Goal: Information Seeking & Learning: Learn about a topic

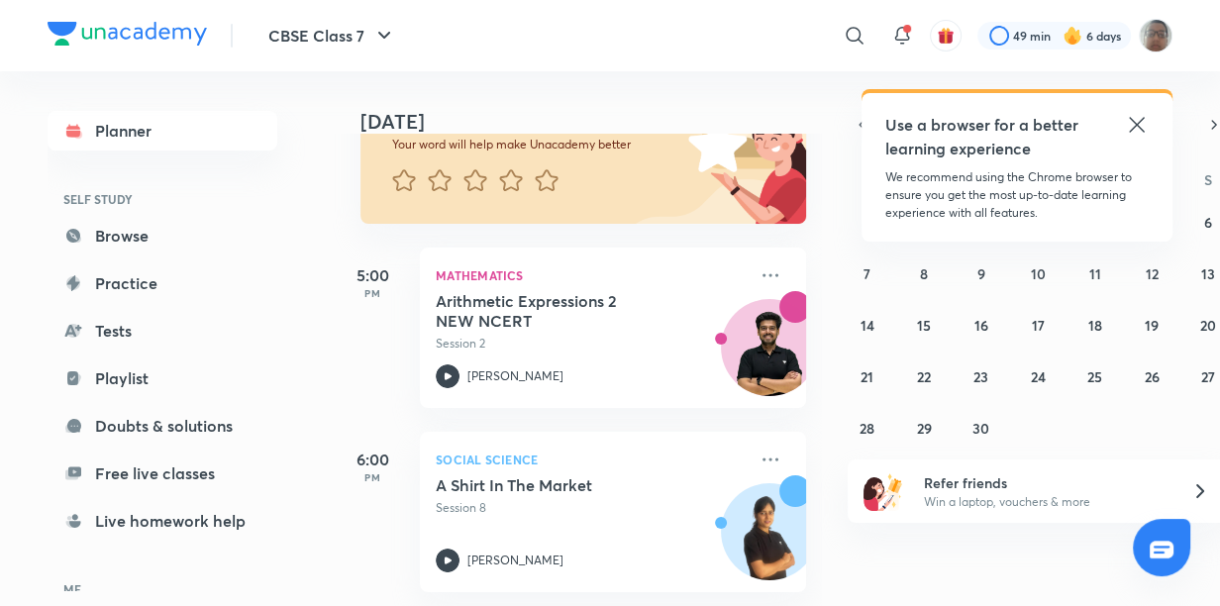
scroll to position [186, 0]
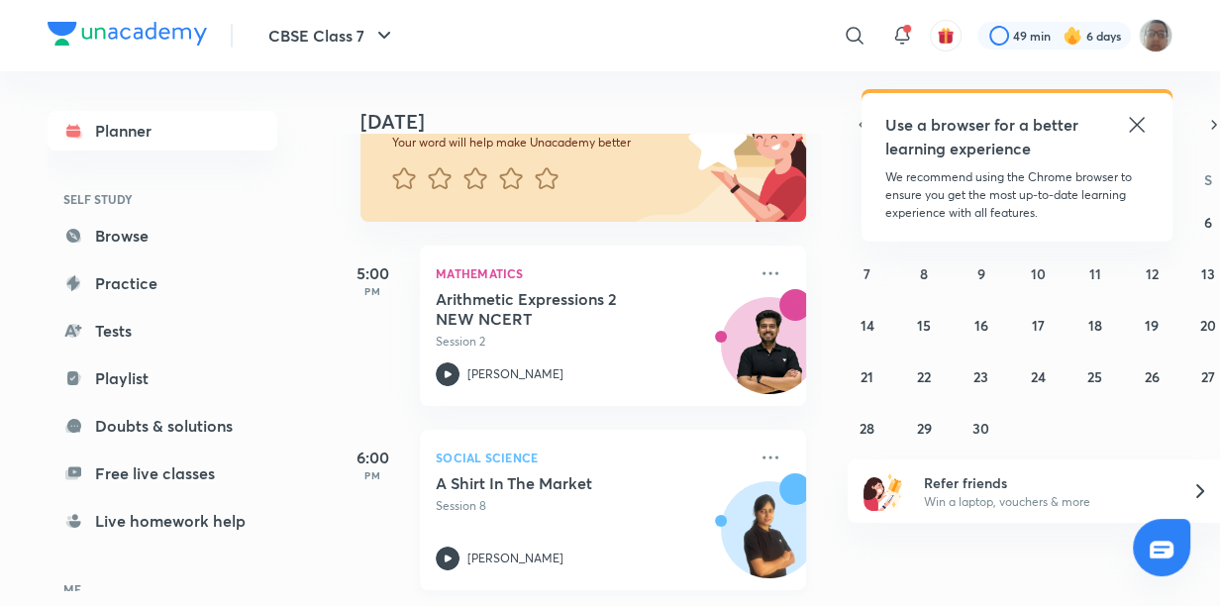
click at [546, 486] on h5 "A Shirt In The Market" at bounding box center [559, 484] width 247 height 20
click at [427, 487] on div "Social Science A Shirt In The Market Session 8 [PERSON_NAME]" at bounding box center [613, 510] width 386 height 160
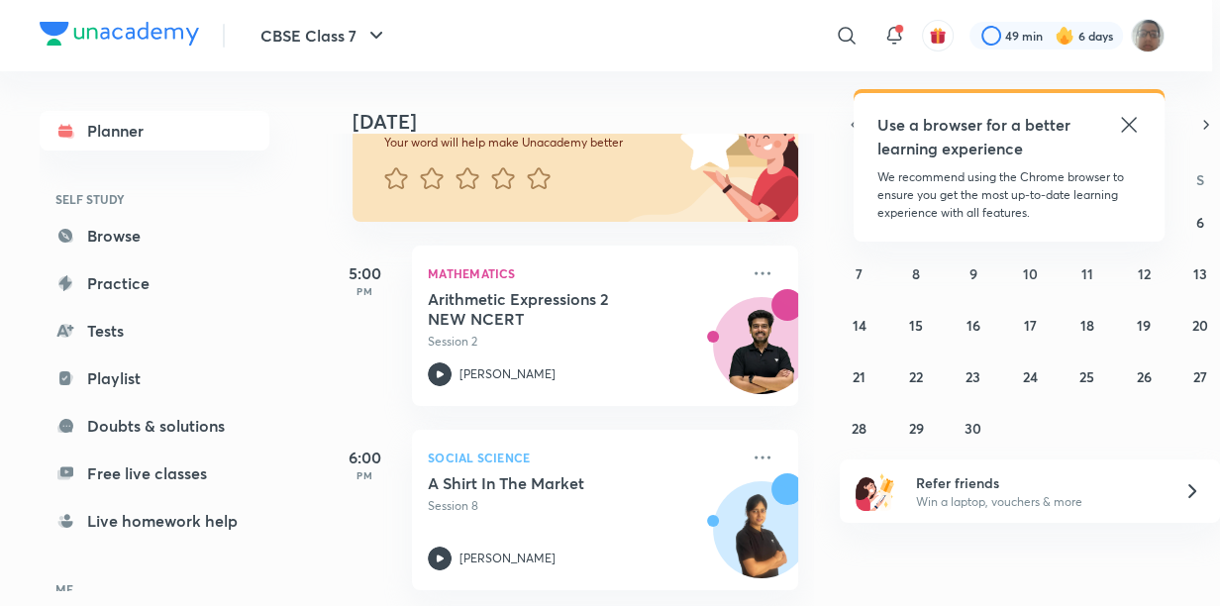
scroll to position [13, 2]
